Goal: Information Seeking & Learning: Understand process/instructions

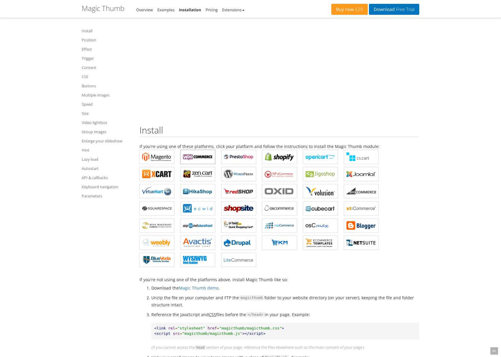
scroll to position [51, 0]
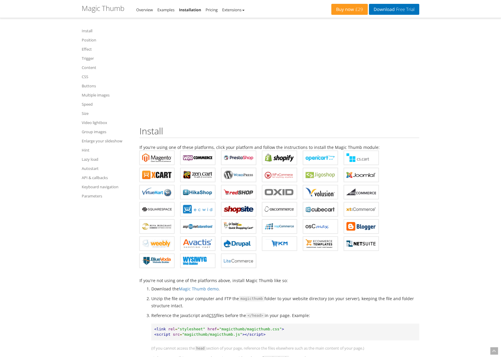
click at [87, 104] on link "Speed" at bounding box center [107, 104] width 50 height 7
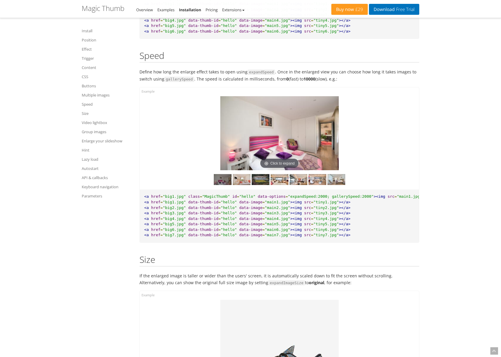
scroll to position [3679, 0]
click at [88, 41] on link "Position" at bounding box center [107, 39] width 50 height 7
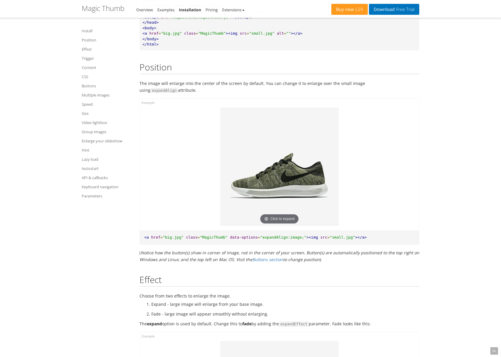
scroll to position [386, 0]
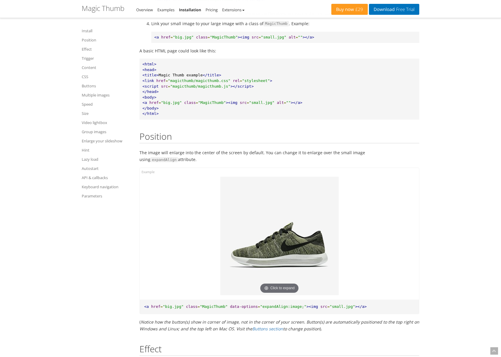
click at [91, 158] on link "Lazy load" at bounding box center [107, 159] width 50 height 7
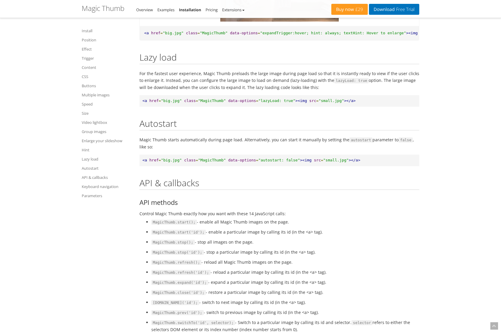
scroll to position [5556, 0]
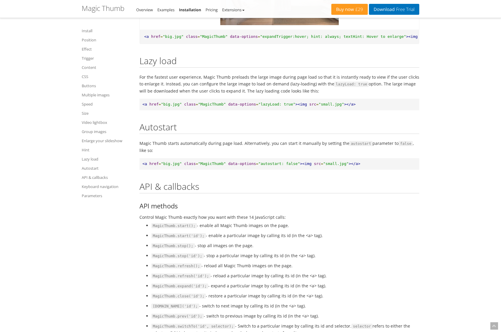
click at [86, 49] on link "Effect" at bounding box center [107, 49] width 50 height 7
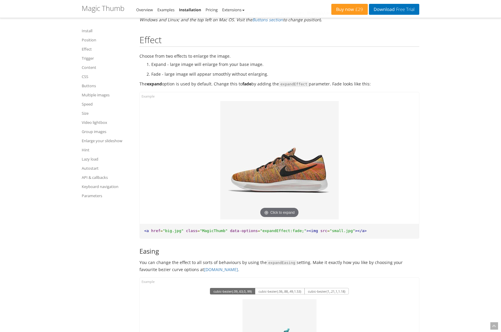
scroll to position [695, 0]
click at [88, 150] on link "Hint" at bounding box center [107, 150] width 50 height 7
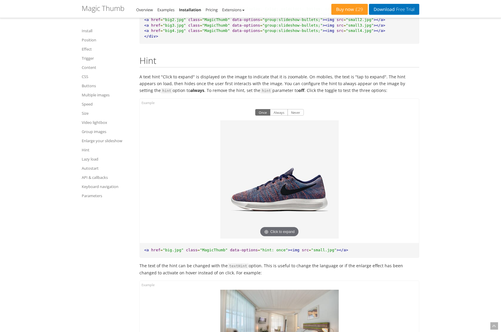
click at [88, 157] on link "Lazy load" at bounding box center [107, 159] width 50 height 7
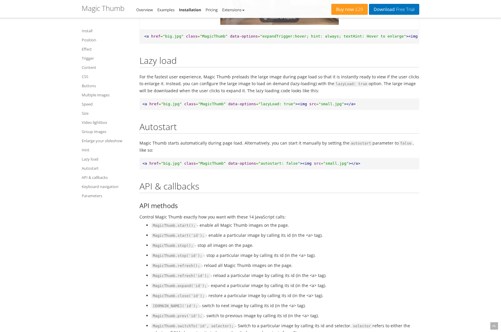
click at [282, 102] on span ""lazyLoad: true"" at bounding box center [276, 104] width 37 height 4
drag, startPoint x: 293, startPoint y: 74, endPoint x: 261, endPoint y: 75, distance: 32.6
click at [261, 102] on span ""lazyLoad: true"" at bounding box center [276, 104] width 37 height 4
copy span "lazyLoad: true"
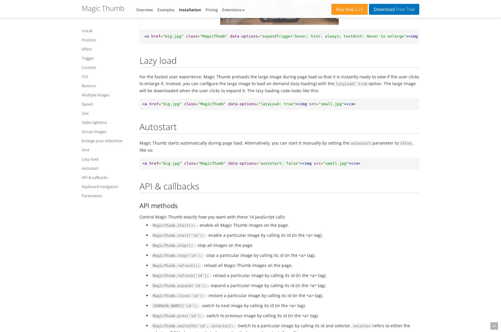
click at [94, 196] on link "Parameters" at bounding box center [107, 195] width 50 height 7
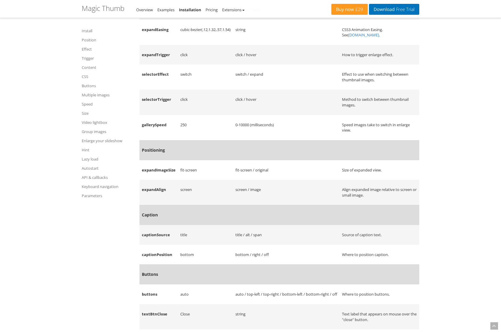
scroll to position [6604, 0]
click at [86, 176] on link "API & callbacks" at bounding box center [107, 177] width 50 height 7
